Goal: Navigation & Orientation: Go to known website

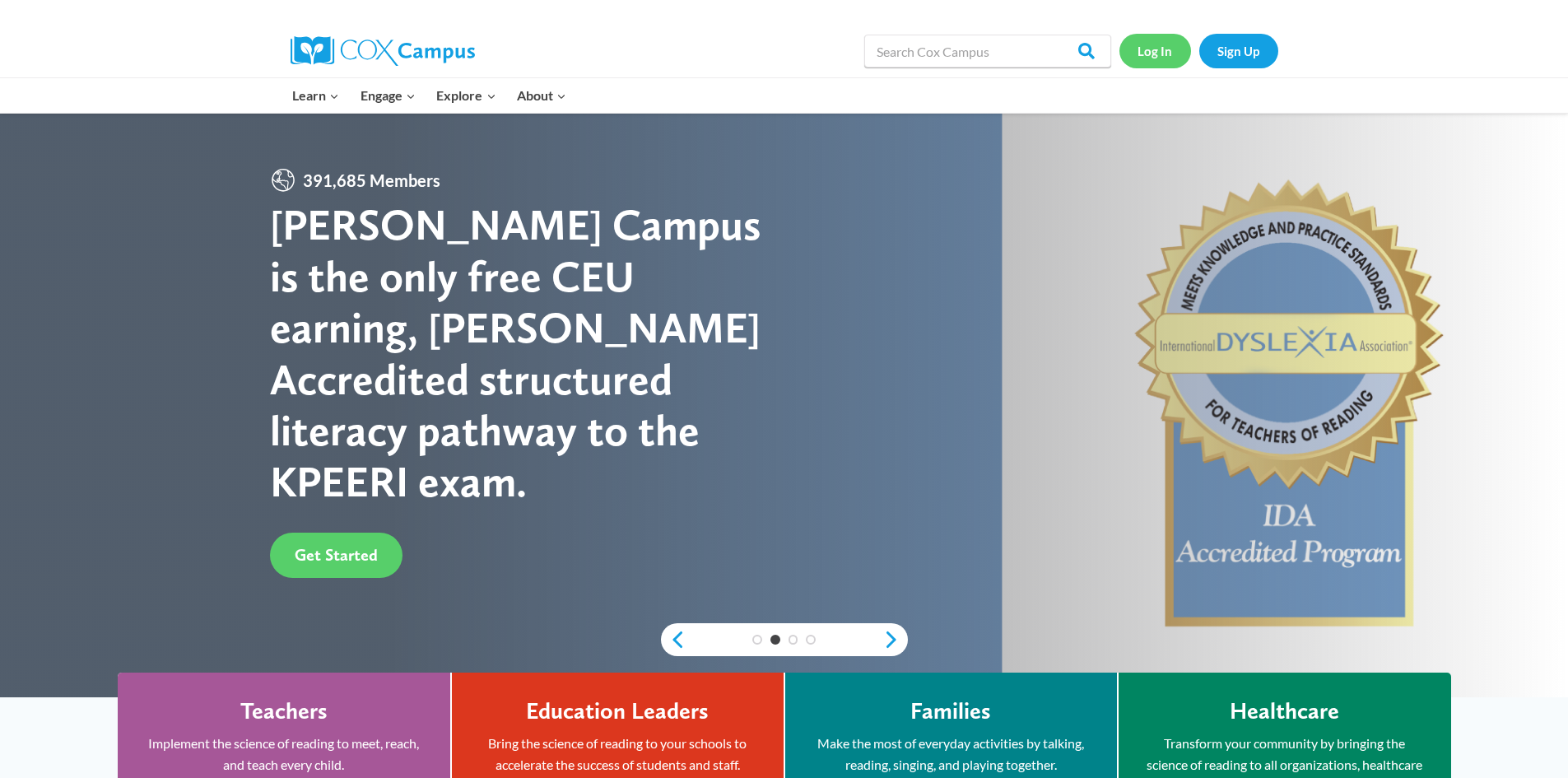
click at [1154, 47] on link "Log In" at bounding box center [1155, 51] width 71 height 34
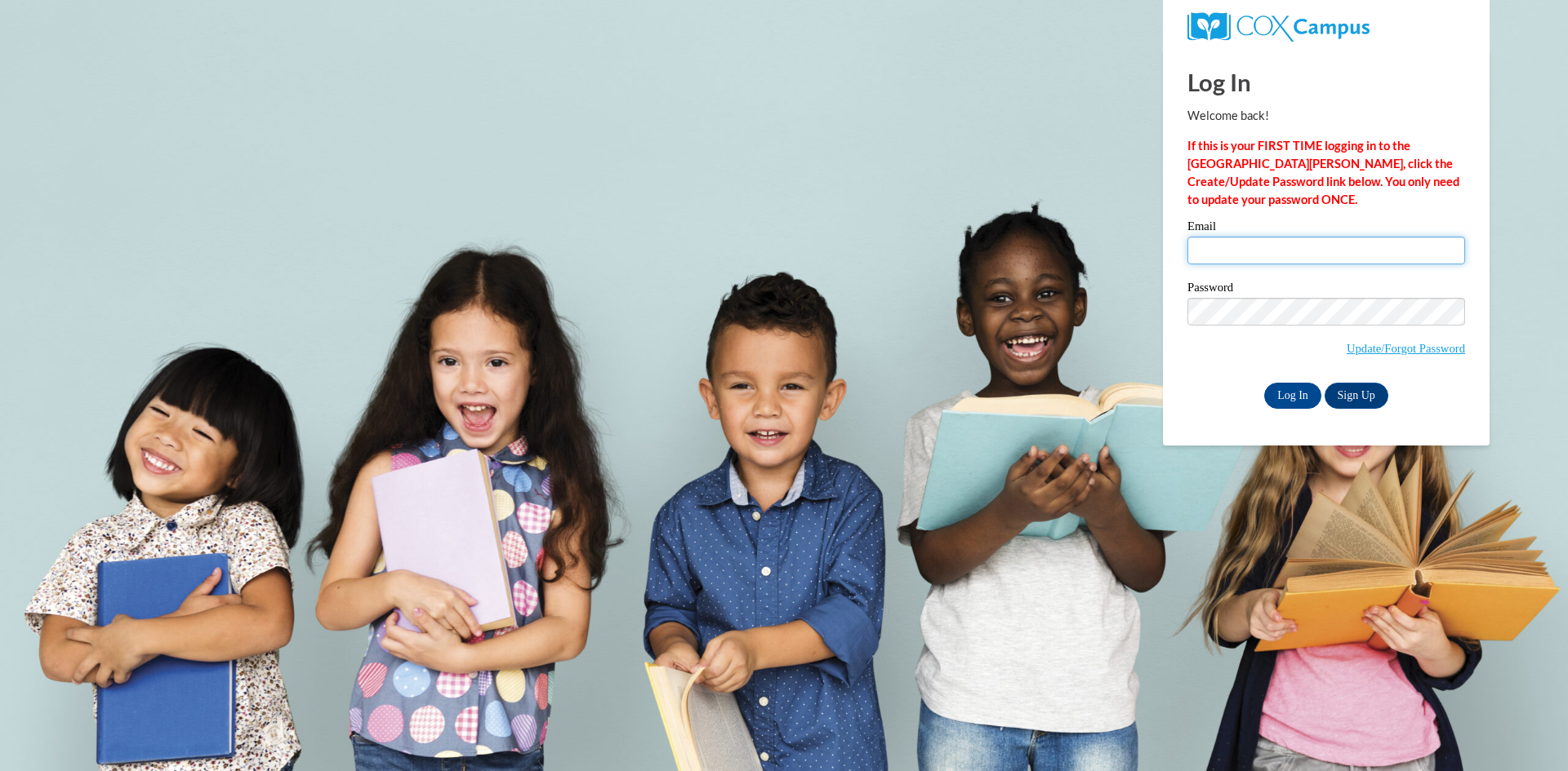
click at [1239, 240] on input "Email" at bounding box center [1326, 250] width 278 height 28
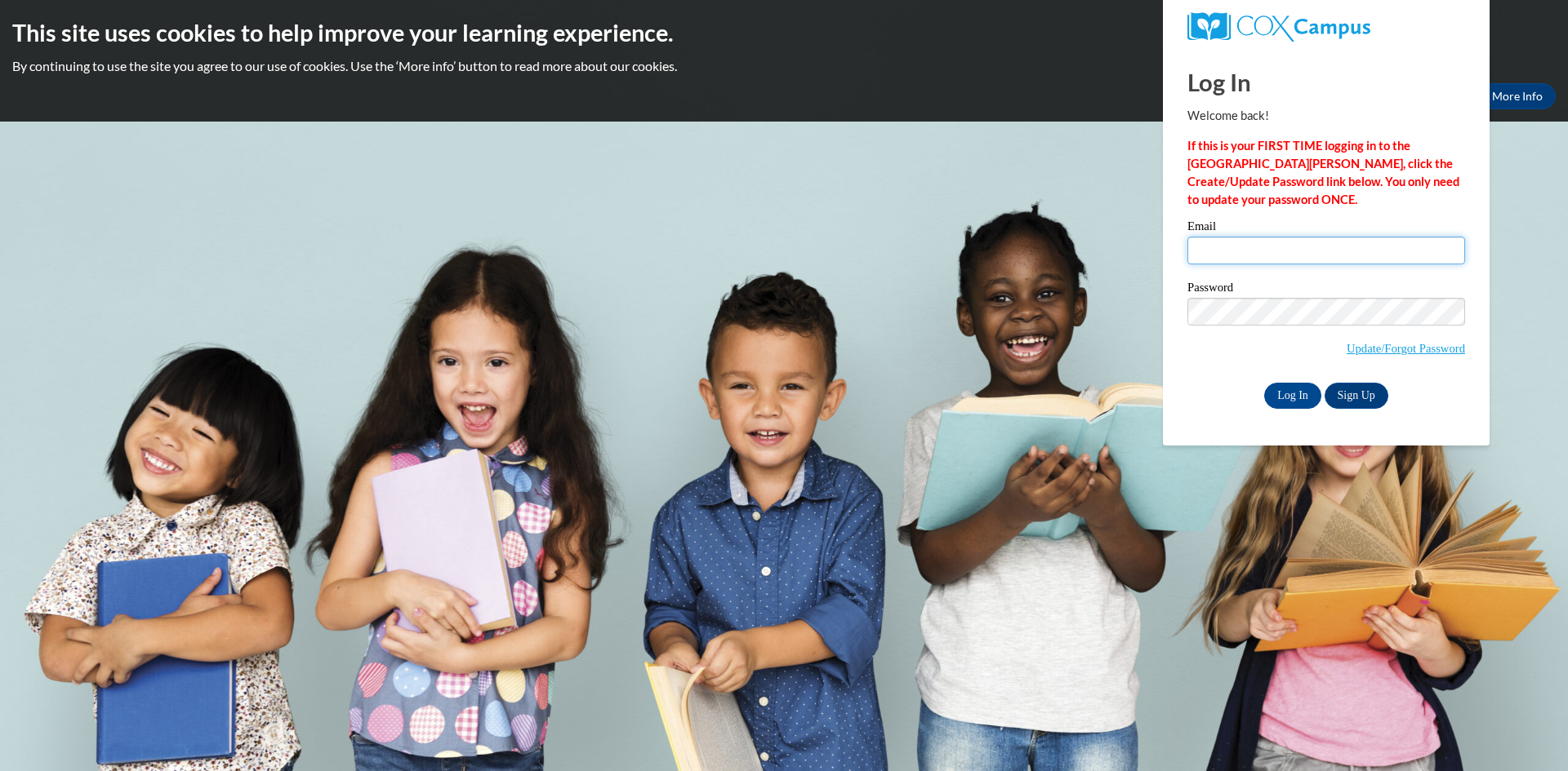
type input "tallkenzy@gmail.com"
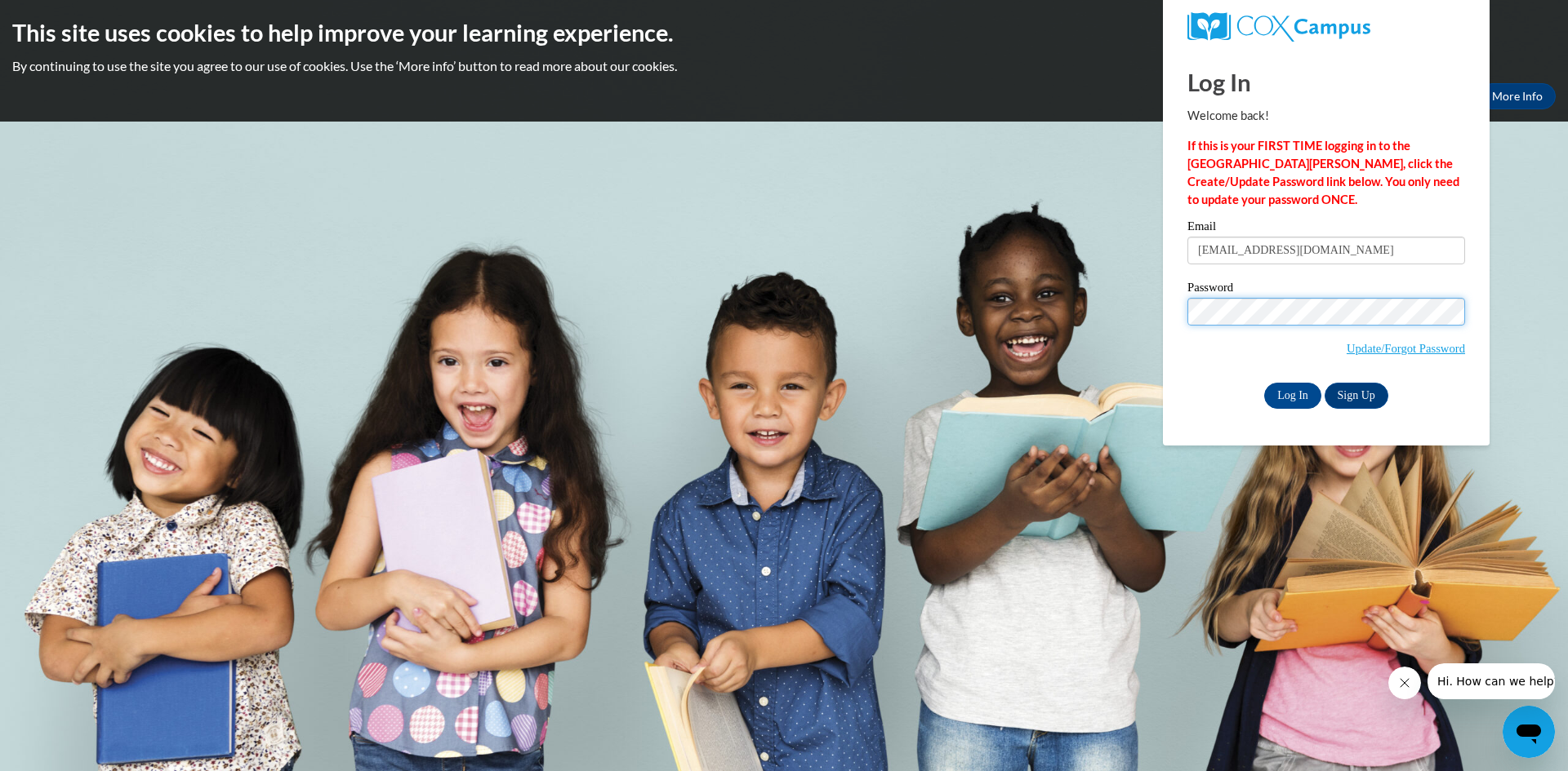
click at [1264, 383] on input "Log In" at bounding box center [1292, 395] width 57 height 26
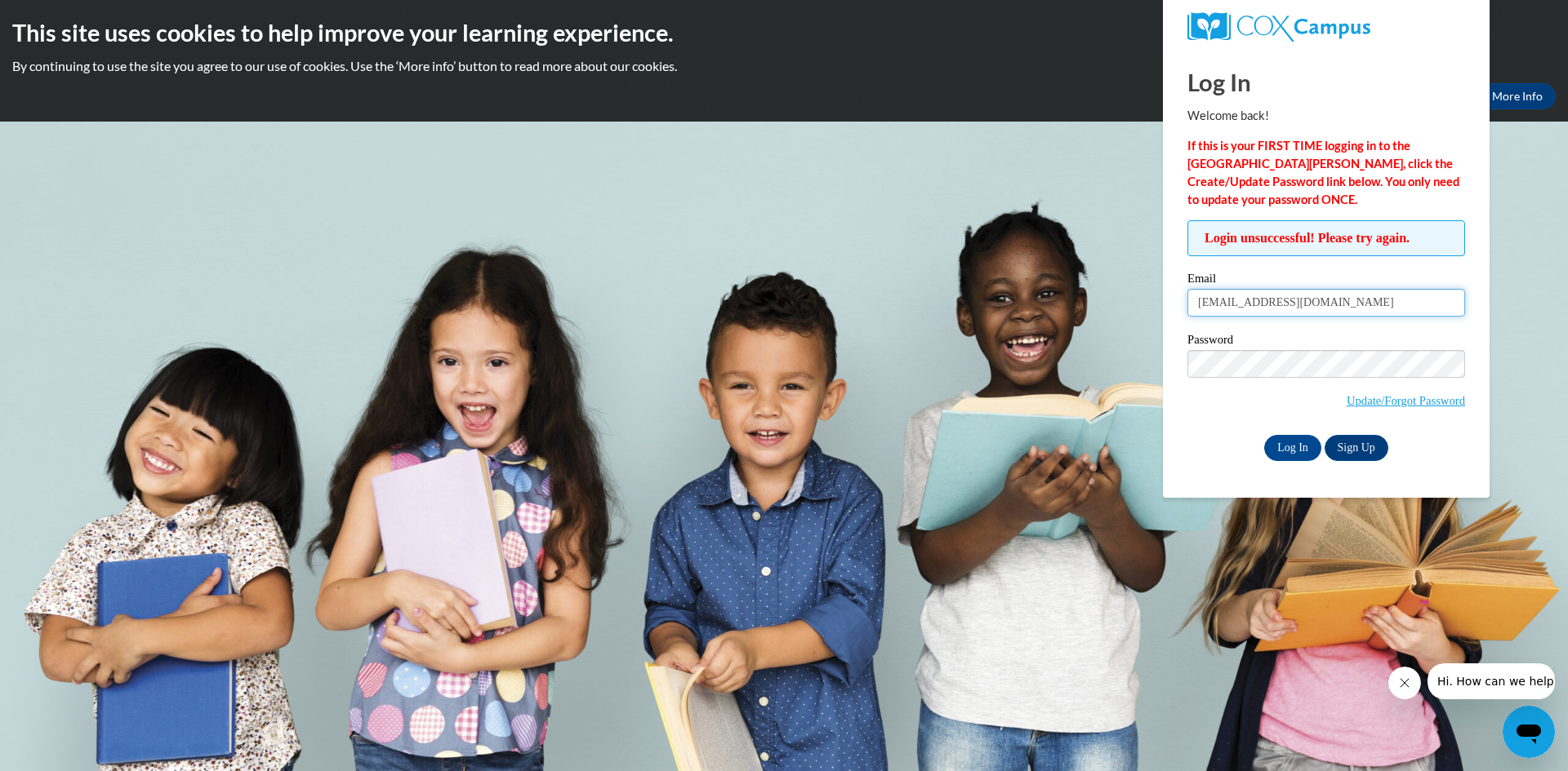
click at [1333, 293] on input "tallkenzy@gmail.com" at bounding box center [1326, 302] width 278 height 28
type input "t"
type input "mtallman@lccaa.net"
click at [1264, 435] on input "Log In" at bounding box center [1292, 447] width 57 height 26
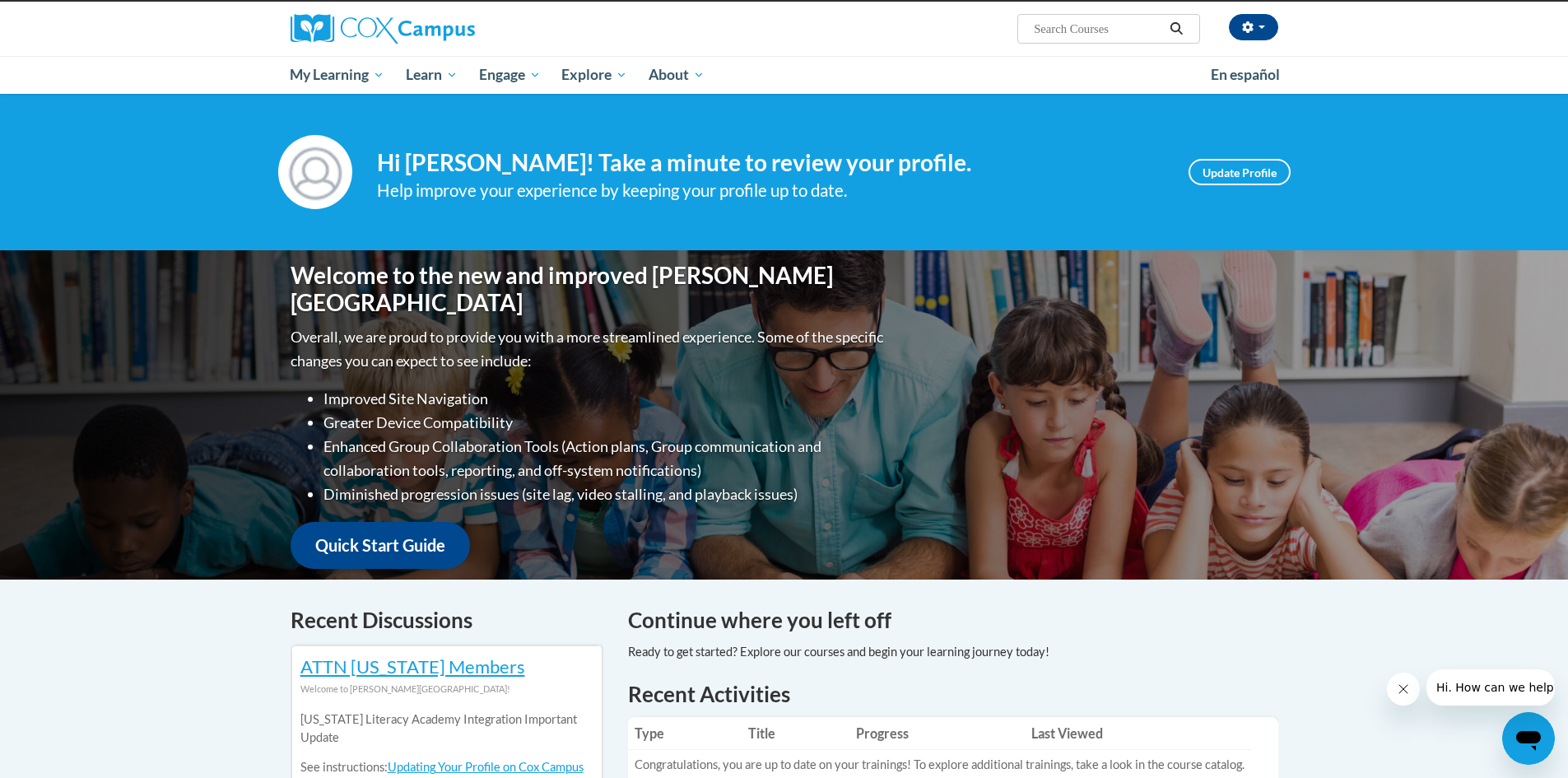
scroll to position [125, 0]
